Goal: Task Accomplishment & Management: Use online tool/utility

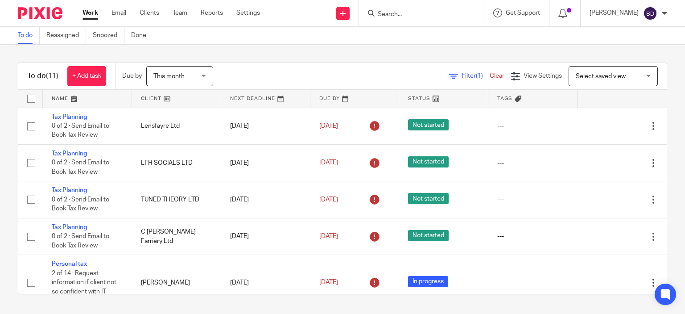
click at [430, 11] on input "Search" at bounding box center [417, 15] width 80 height 8
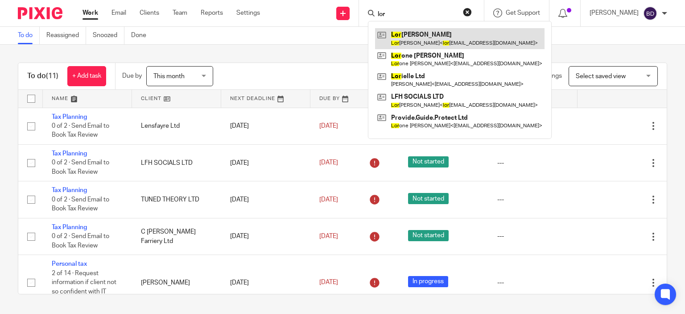
type input "lor"
click at [441, 37] on link at bounding box center [460, 38] width 170 height 21
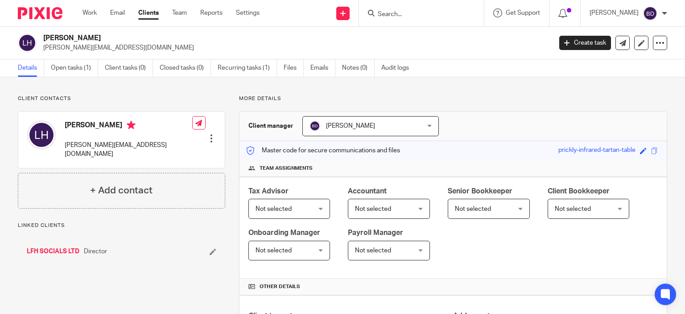
click at [58, 67] on link "Open tasks (1)" at bounding box center [74, 67] width 47 height 17
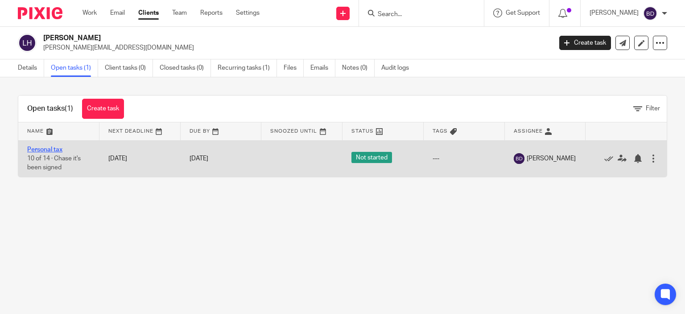
click at [41, 149] on link "Personal tax" at bounding box center [44, 149] width 35 height 6
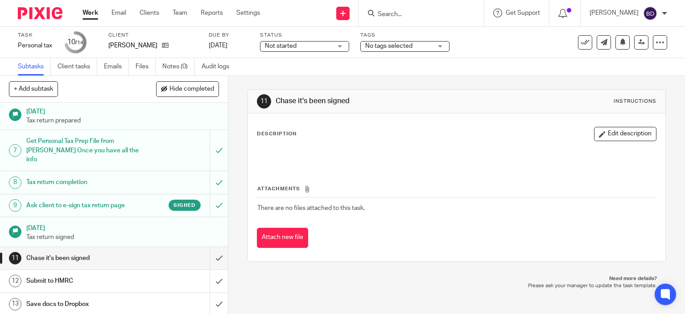
scroll to position [174, 0]
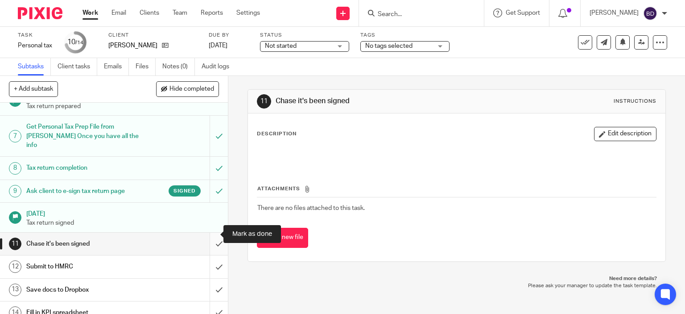
click at [208, 232] on input "submit" at bounding box center [114, 243] width 228 height 22
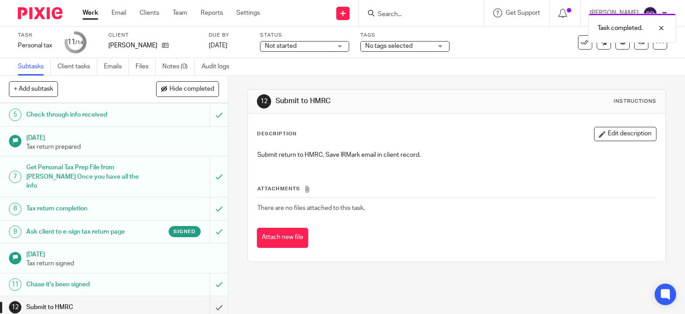
scroll to position [174, 0]
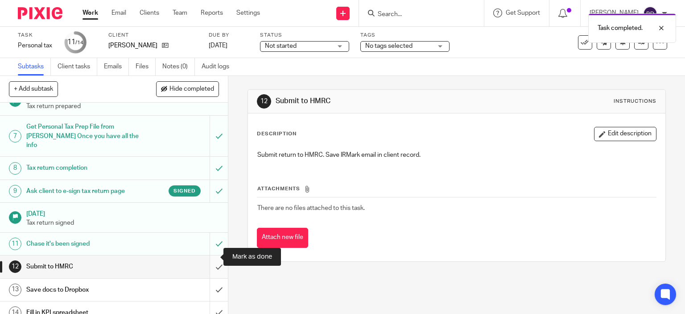
click at [208, 257] on input "submit" at bounding box center [114, 266] width 228 height 22
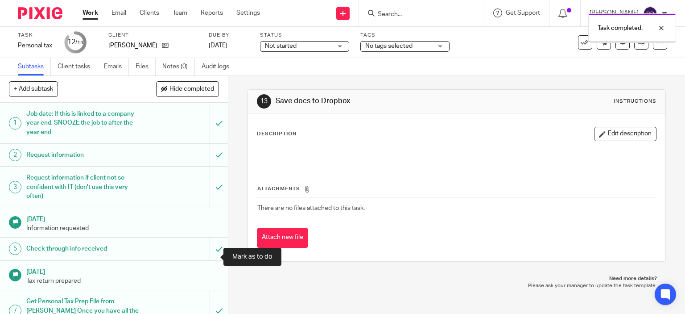
scroll to position [174, 0]
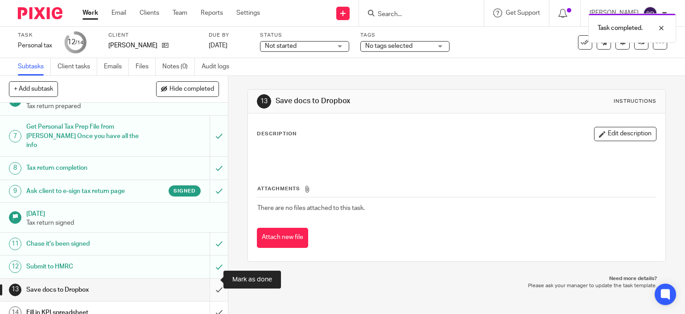
click at [208, 282] on input "submit" at bounding box center [114, 289] width 228 height 22
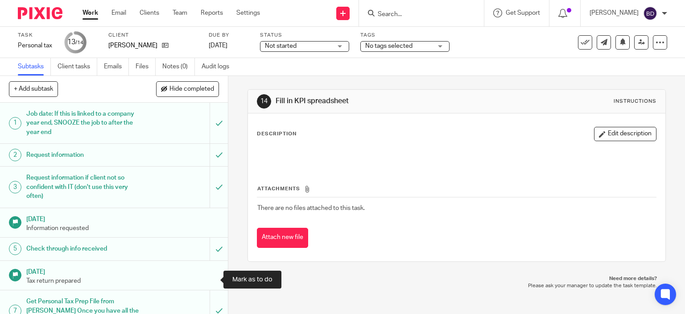
scroll to position [174, 0]
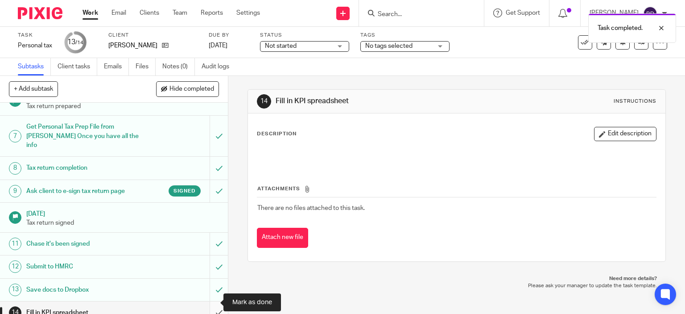
click at [214, 301] on input "submit" at bounding box center [114, 312] width 228 height 22
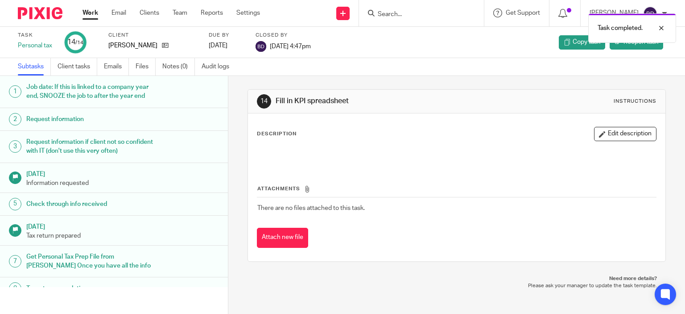
click at [91, 12] on link "Work" at bounding box center [91, 12] width 16 height 9
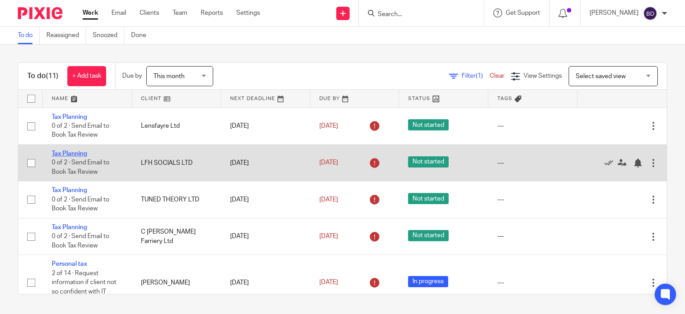
click at [80, 155] on link "Tax Planning" at bounding box center [69, 153] width 35 height 6
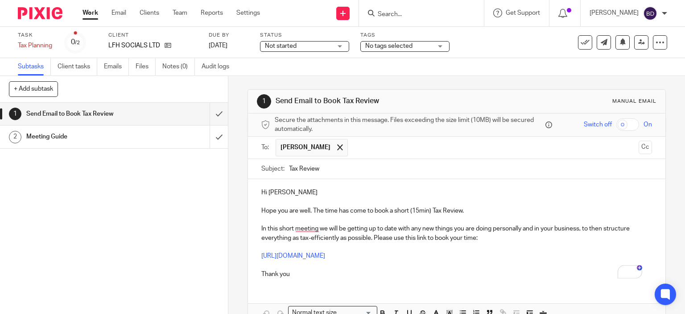
click at [292, 192] on p "Hi Lorena" at bounding box center [456, 192] width 391 height 9
click at [261, 210] on p "Hope you are well. The time has come to book a short (15min) Tax Review." at bounding box center [456, 210] width 391 height 9
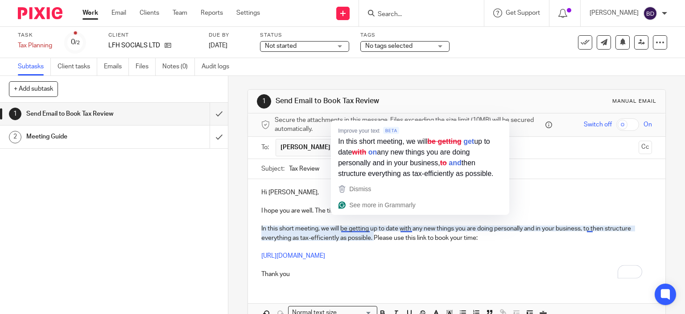
click at [356, 227] on p "In this short meeting, we will be getting up to date with any new things you ar…" at bounding box center [456, 233] width 391 height 18
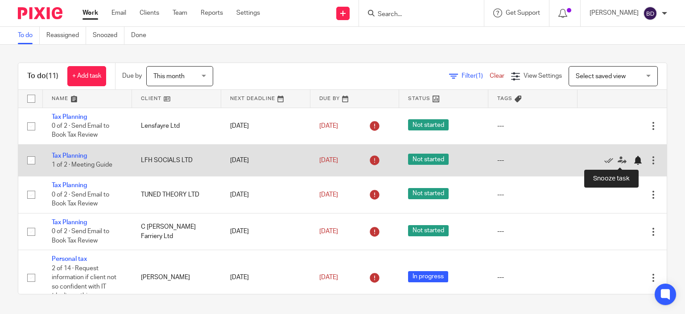
click at [634, 162] on div at bounding box center [638, 160] width 9 height 9
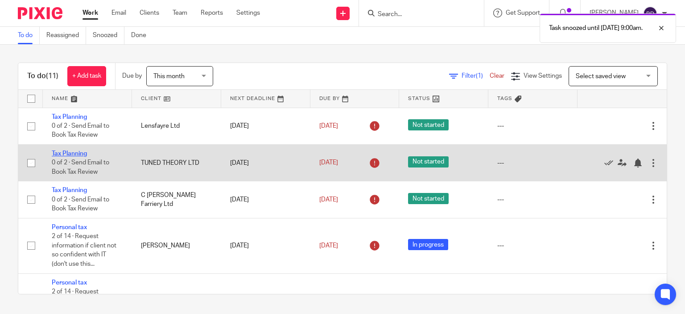
click at [86, 156] on link "Tax Planning" at bounding box center [69, 153] width 35 height 6
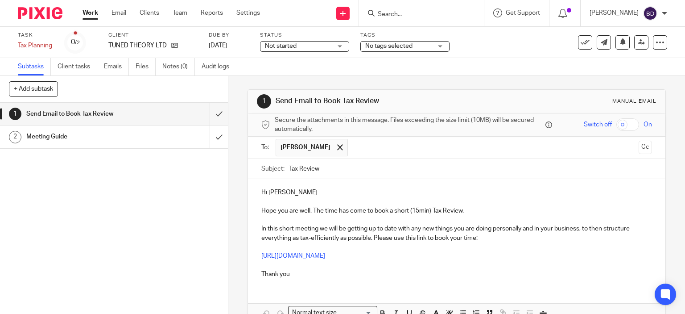
click at [289, 190] on p "Hi Kadri" at bounding box center [456, 192] width 391 height 9
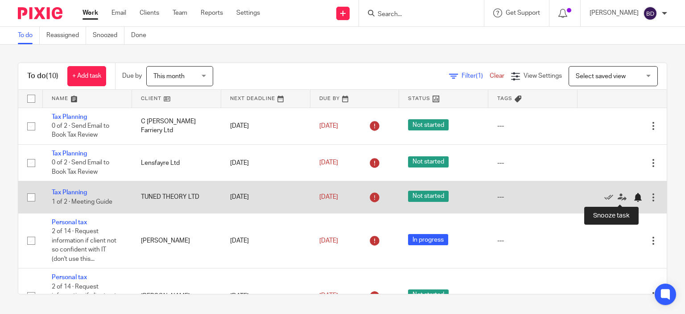
click at [634, 195] on div at bounding box center [638, 197] width 9 height 9
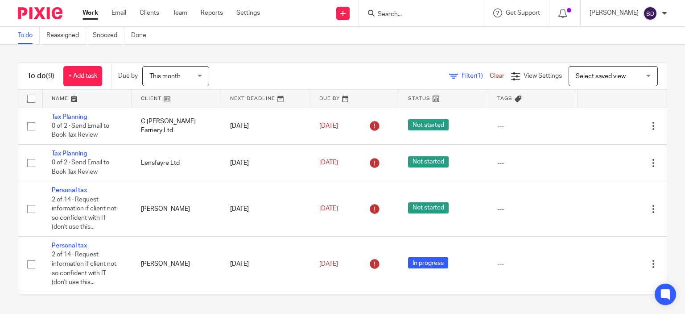
click at [390, 17] on input "Search" at bounding box center [417, 15] width 80 height 8
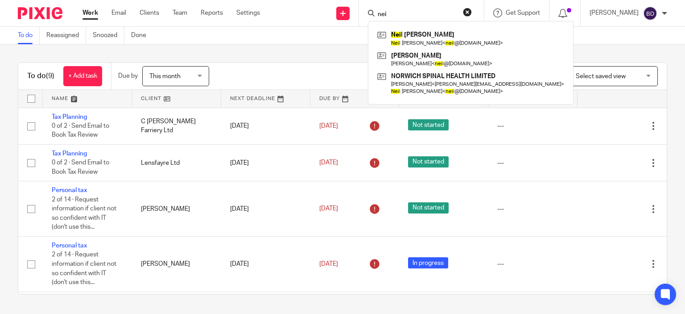
type input "[PERSON_NAME]"
